Goal: Navigation & Orientation: Find specific page/section

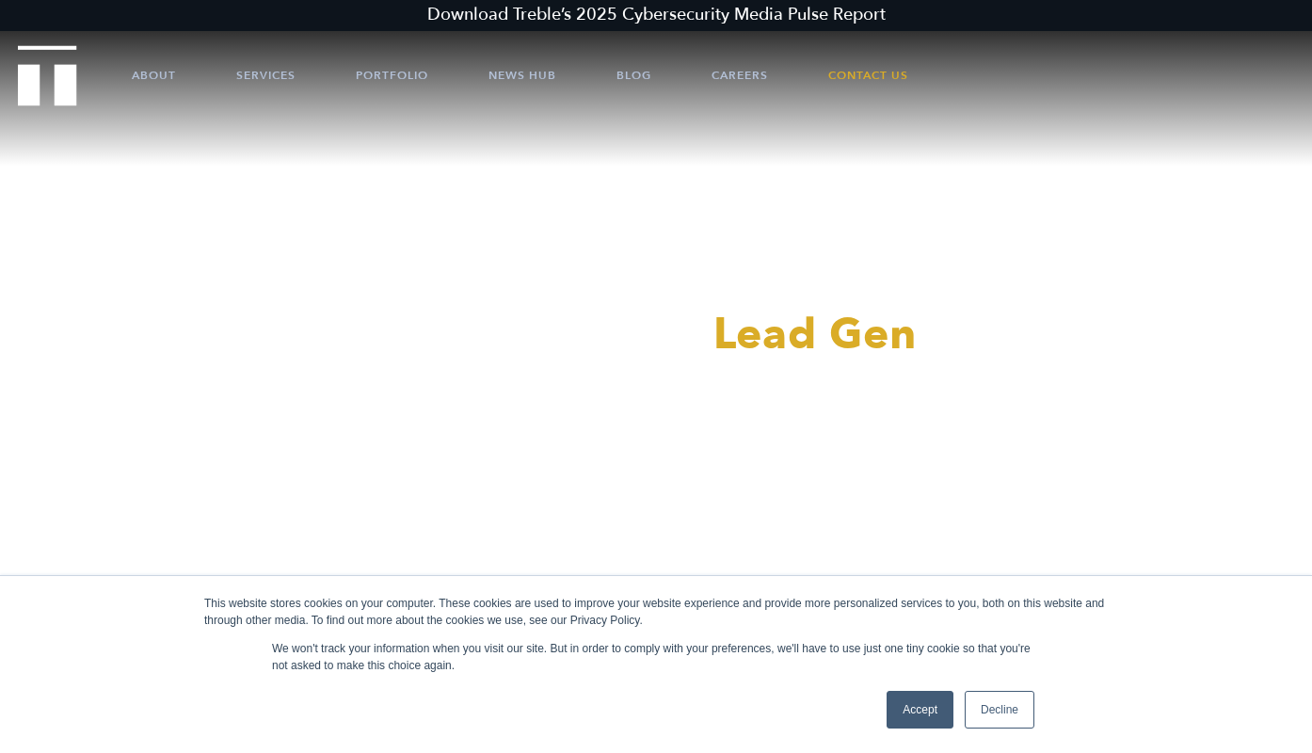
click at [1011, 713] on link "Decline" at bounding box center [1000, 710] width 70 height 38
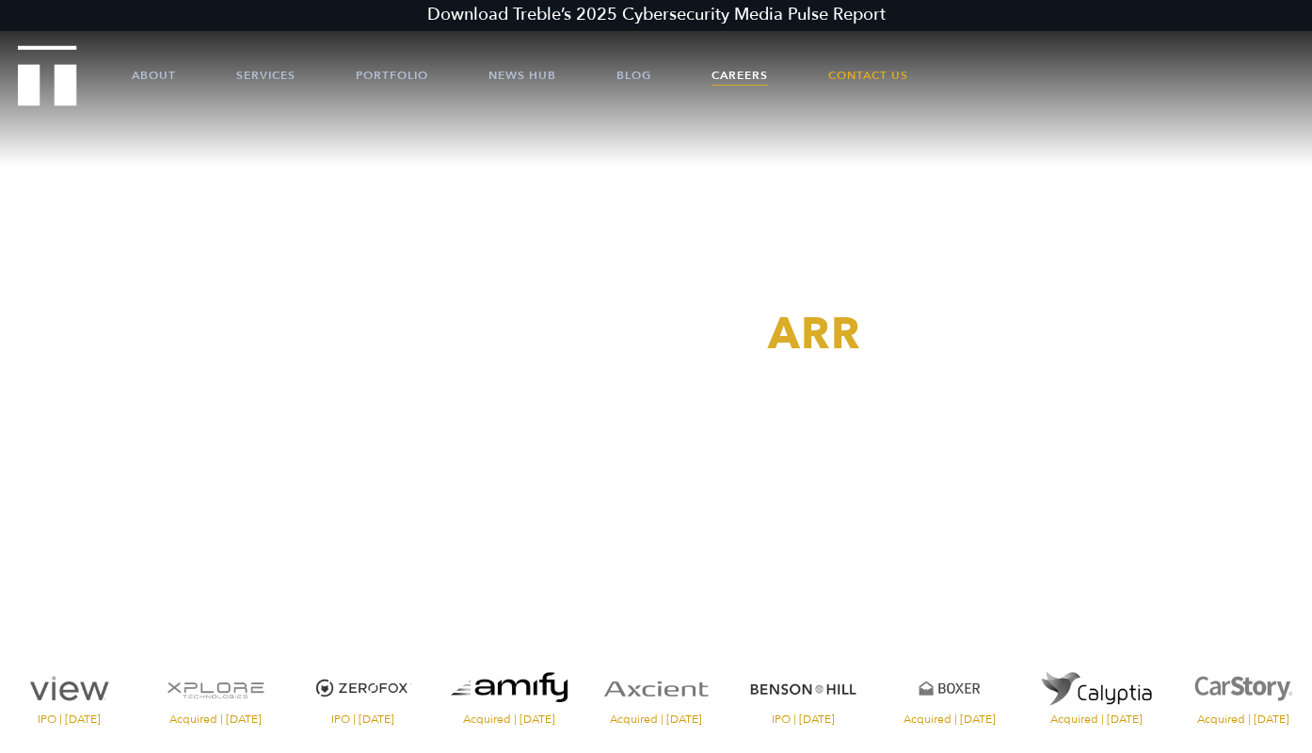
click at [738, 80] on link "Careers" at bounding box center [740, 75] width 56 height 56
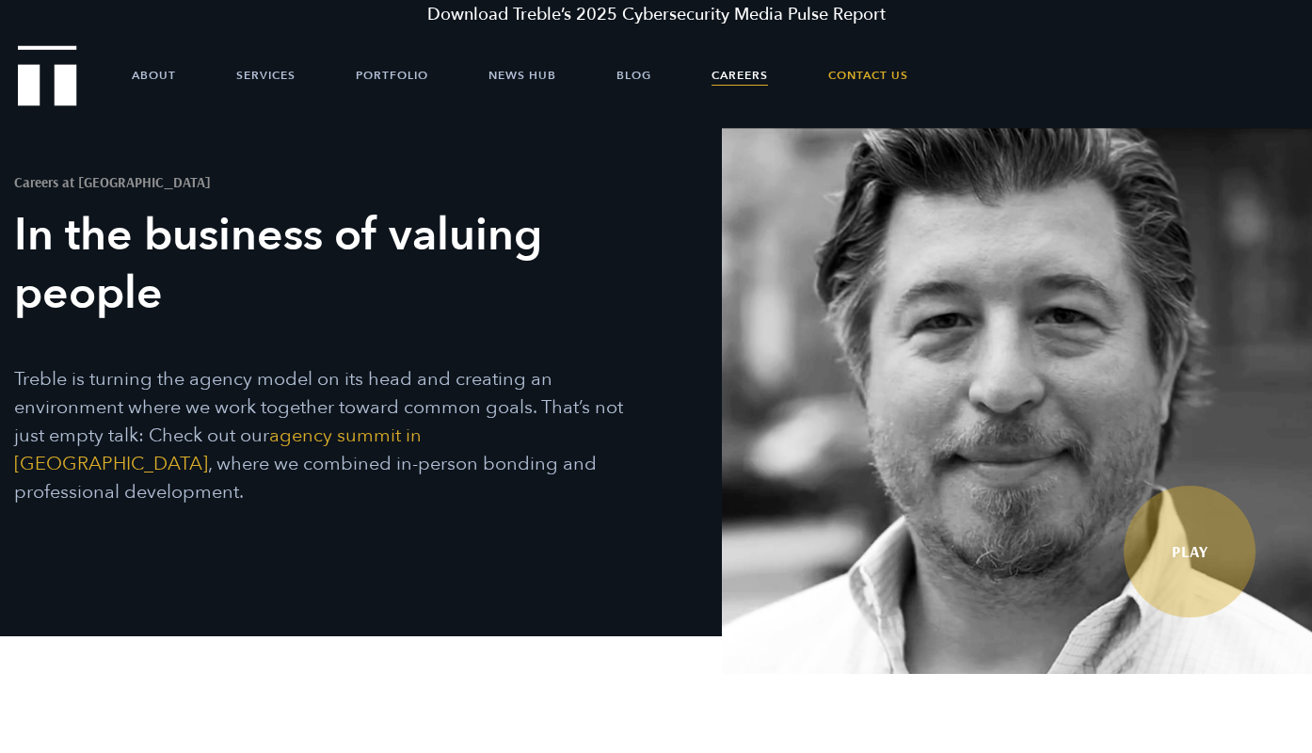
click at [1310, 136] on span "Play" at bounding box center [1017, 401] width 590 height 546
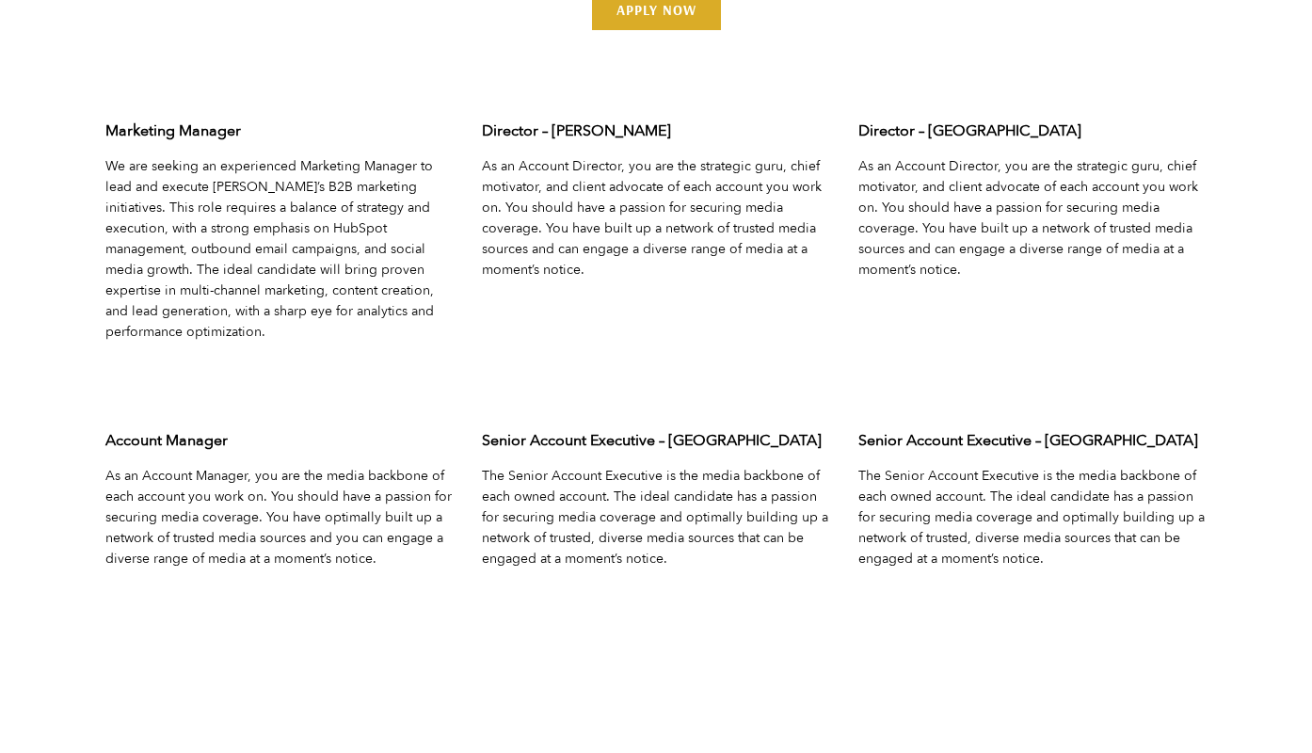
scroll to position [5951, 0]
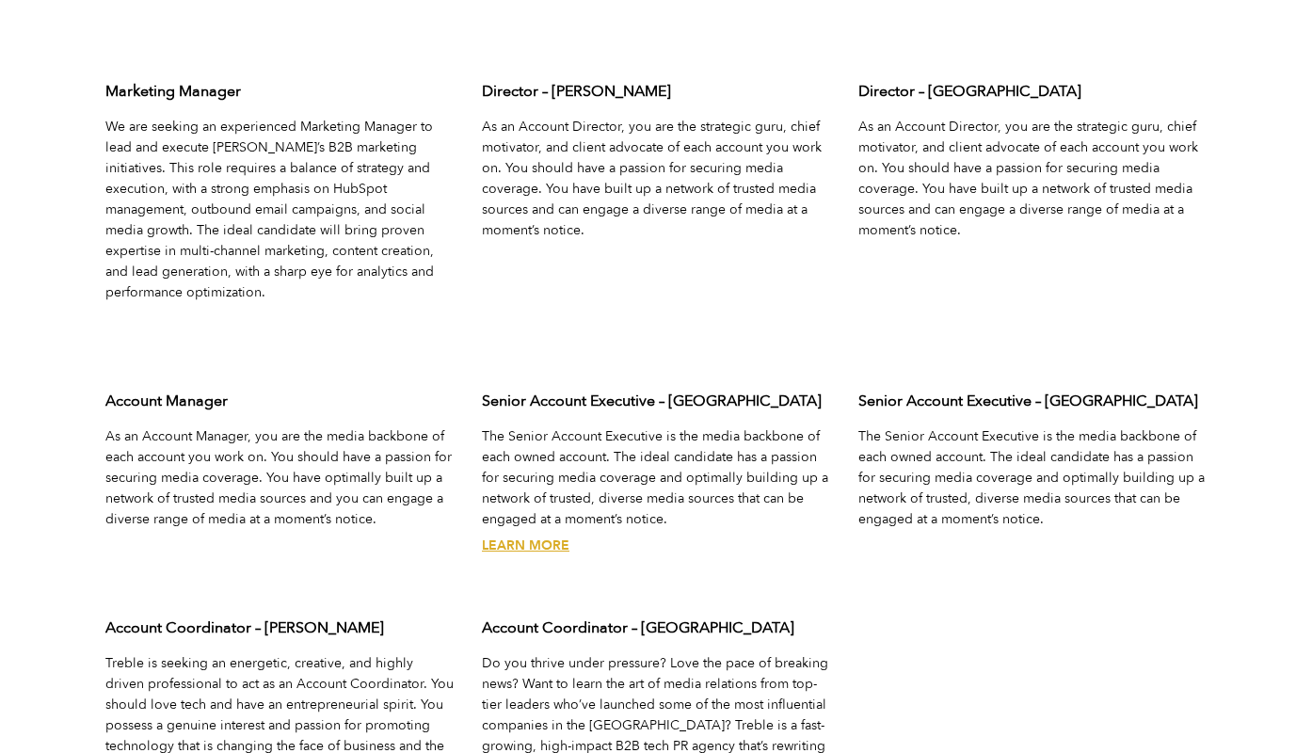
click at [729, 453] on p "The Senior Account Executive is the media backbone of each owned account. The i…" at bounding box center [656, 478] width 348 height 104
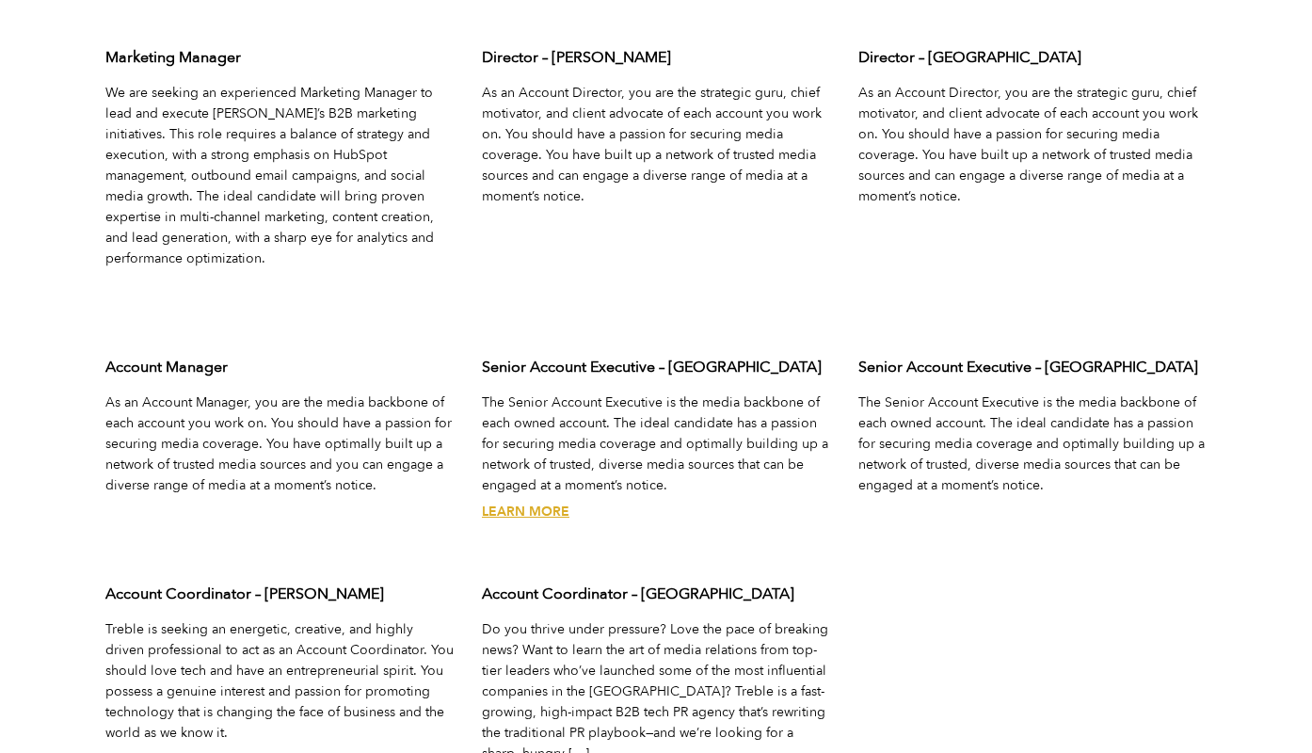
scroll to position [5989, 0]
